Goal: Find specific page/section: Find specific page/section

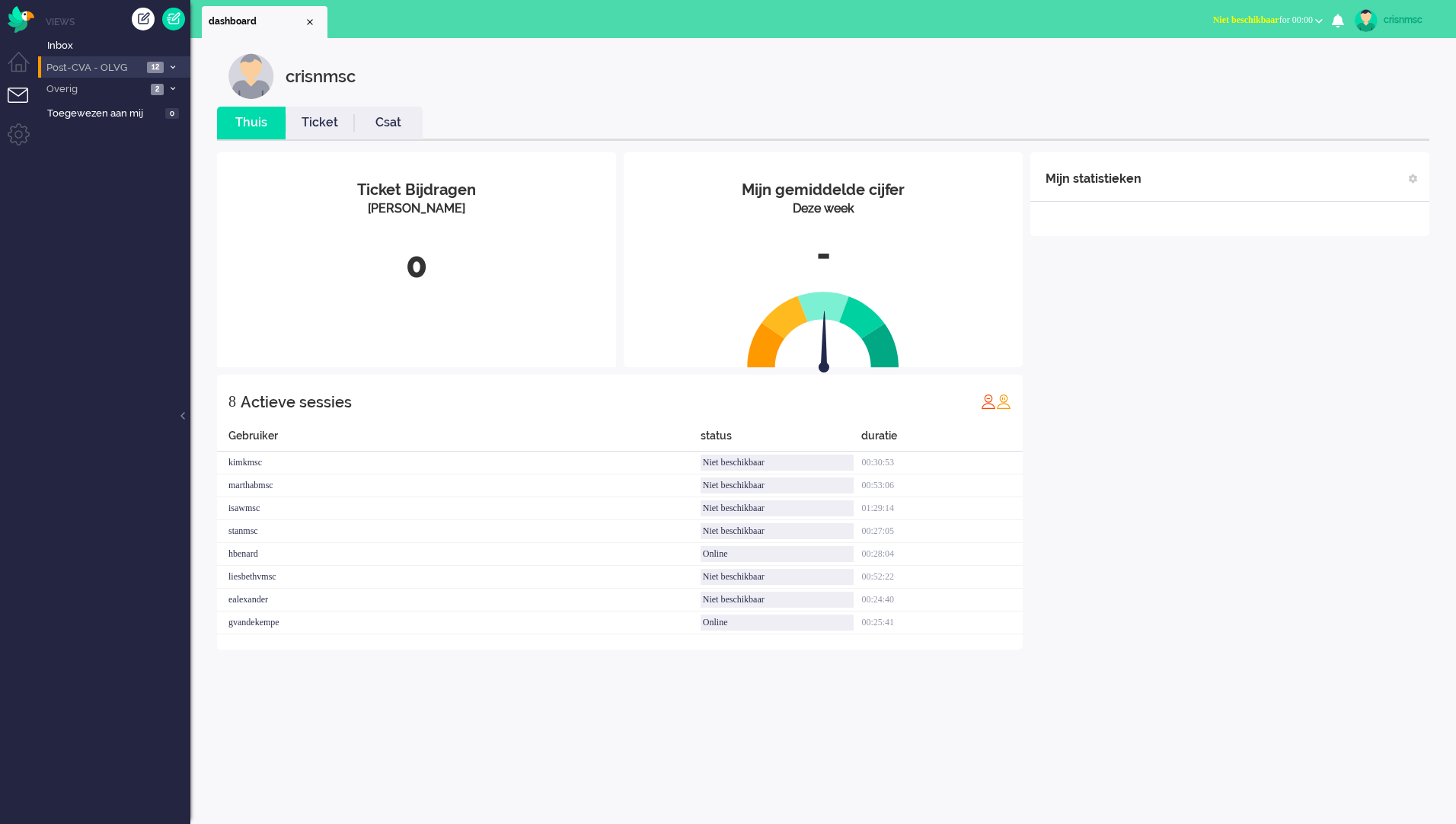
click at [174, 70] on icon at bounding box center [173, 68] width 5 height 6
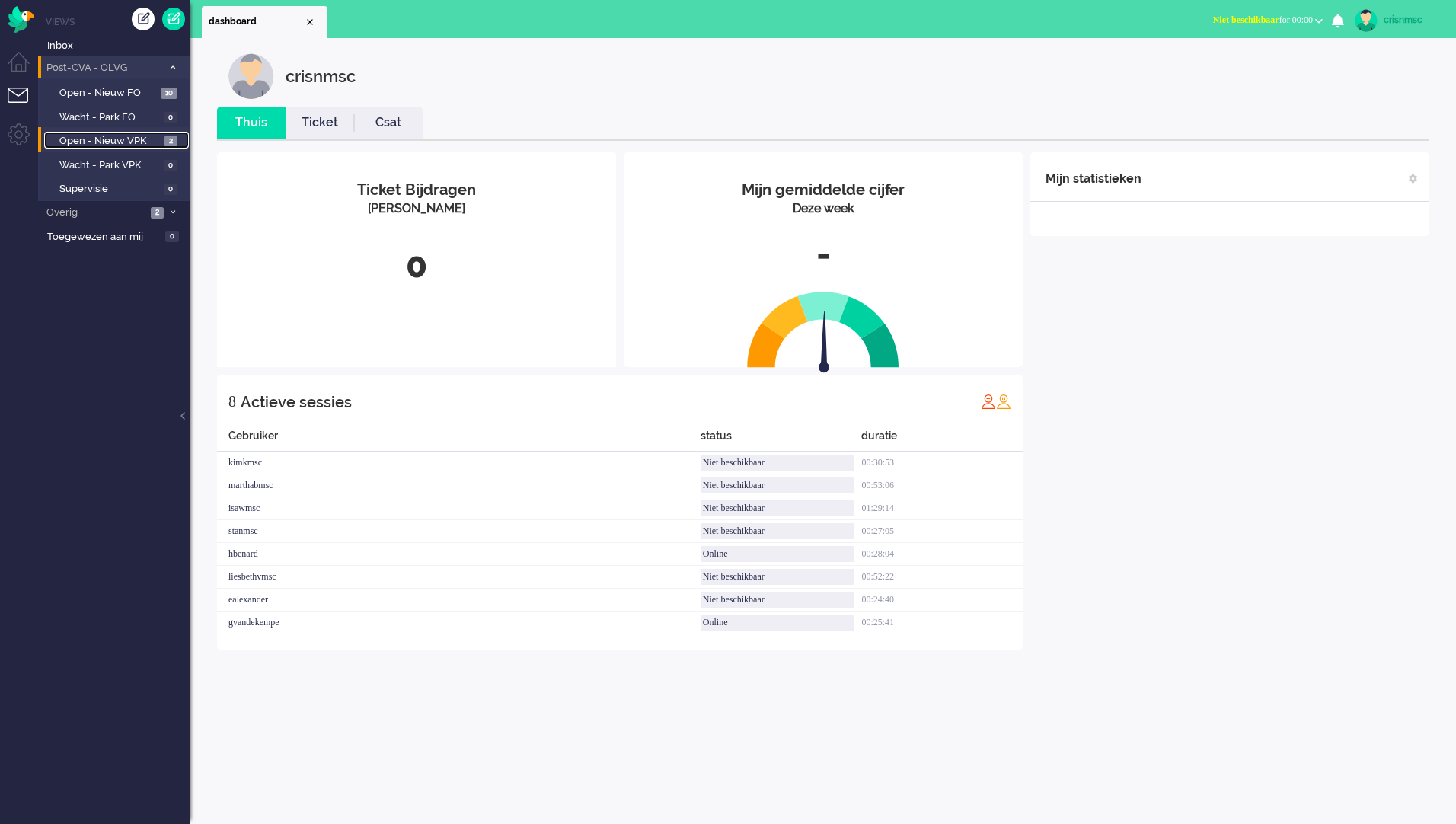
click at [171, 140] on span "2" at bounding box center [171, 141] width 13 height 11
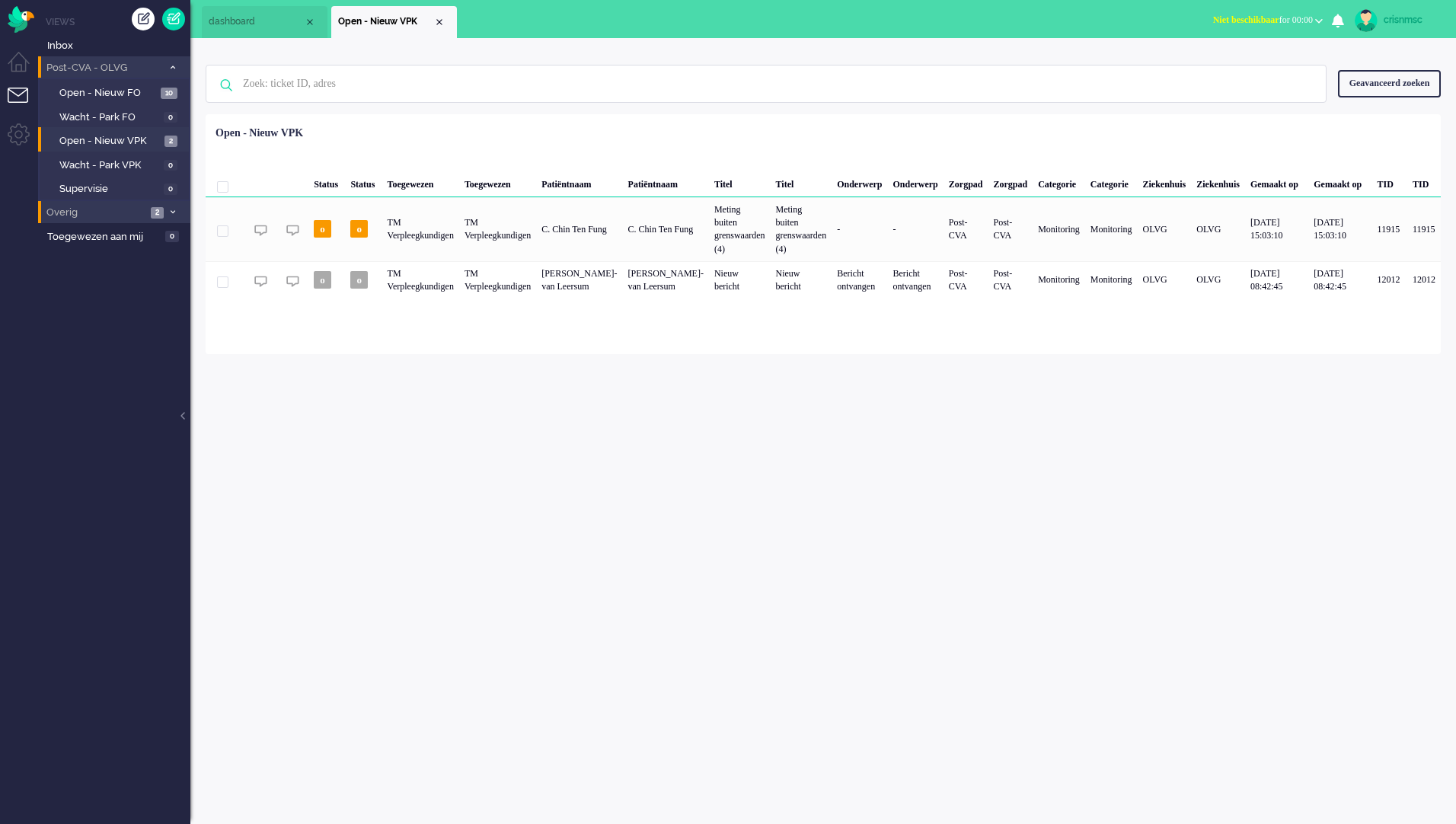
click at [173, 216] on span at bounding box center [173, 213] width 11 height 8
click at [99, 237] on span "Telefonie" at bounding box center [110, 239] width 101 height 15
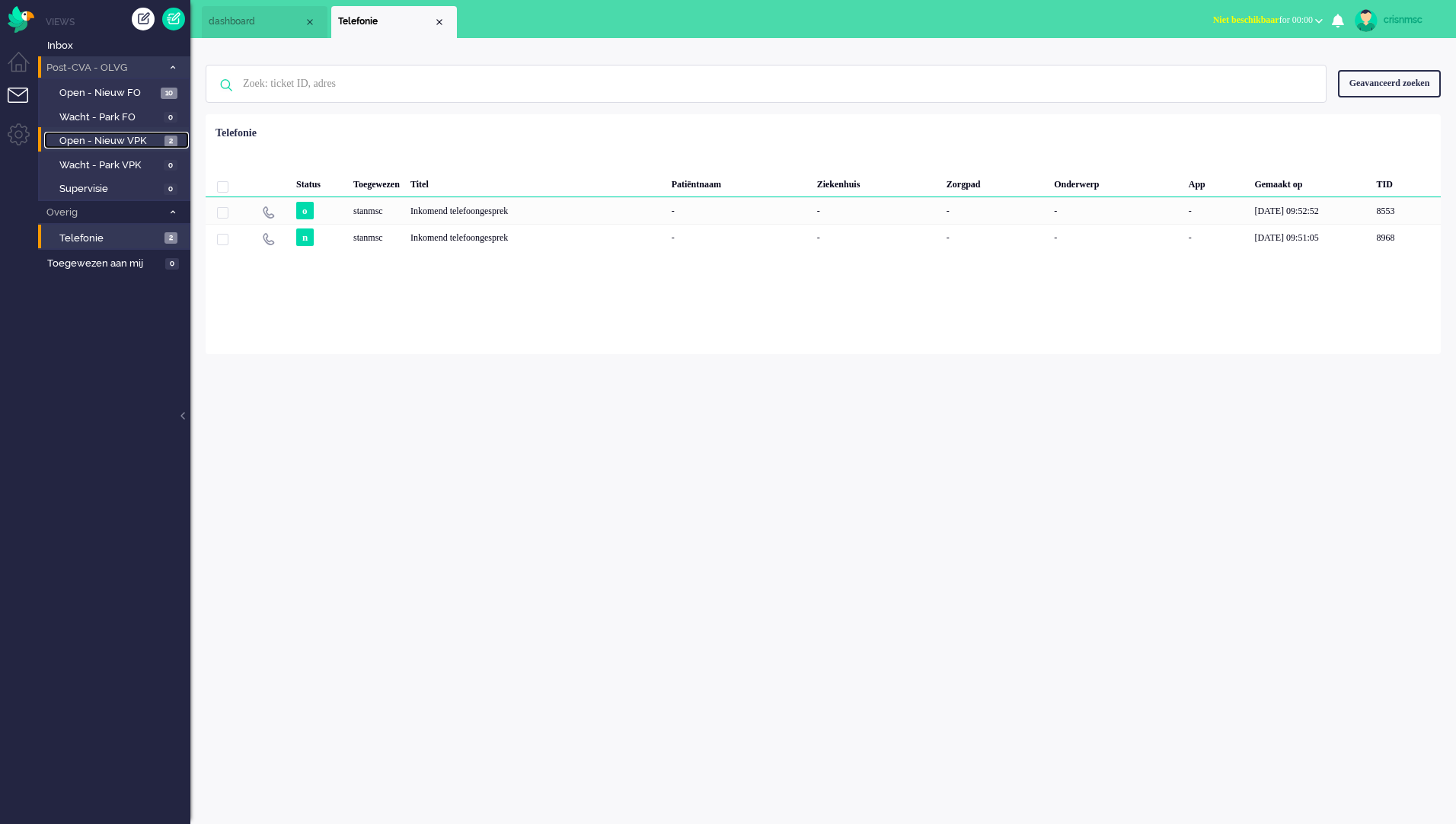
click at [167, 144] on span "2" at bounding box center [171, 141] width 13 height 11
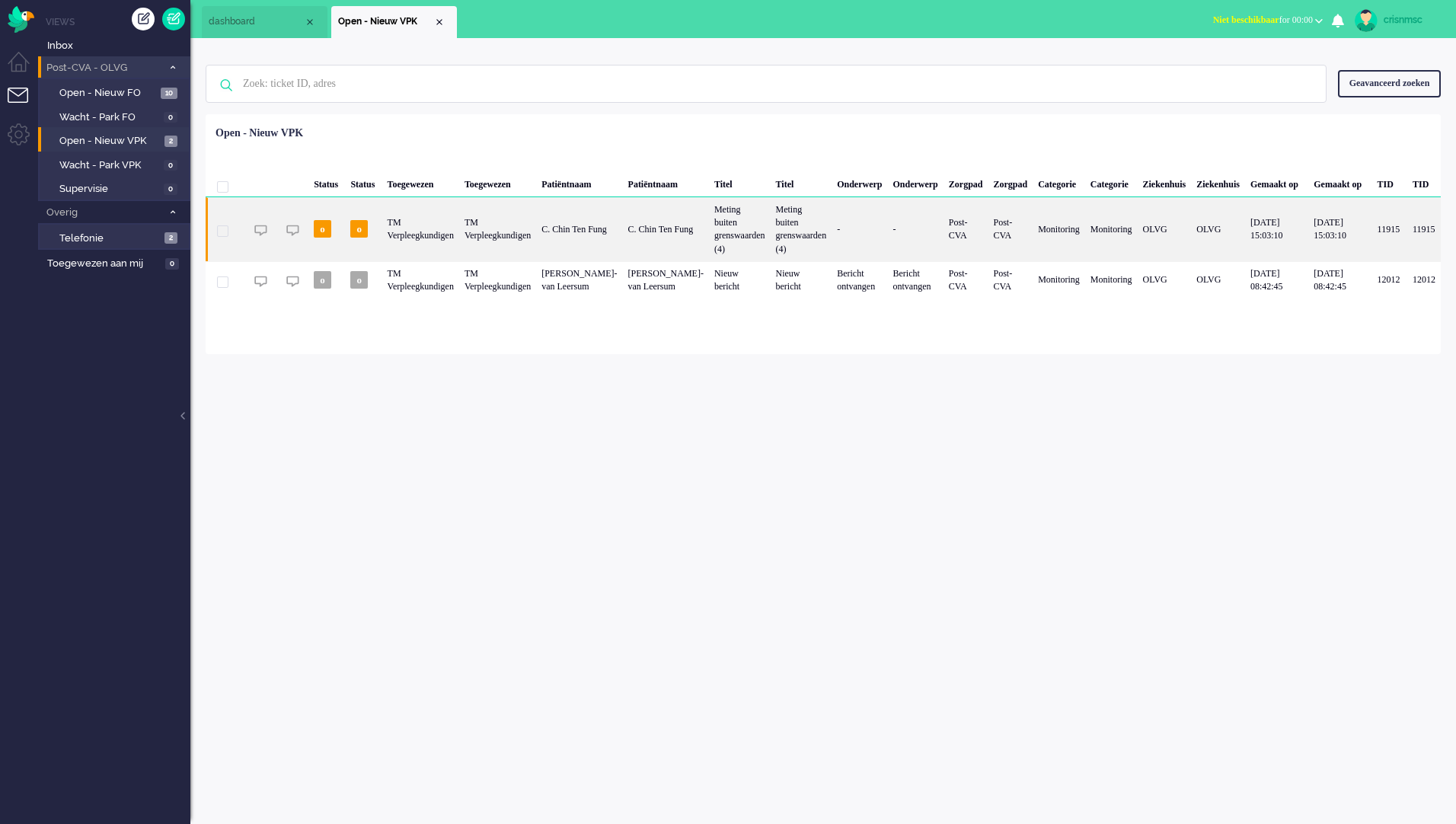
click at [430, 230] on div "TM Verpleegkundigen" at bounding box center [421, 229] width 77 height 64
